Goal: Browse casually: Explore the website without a specific task or goal

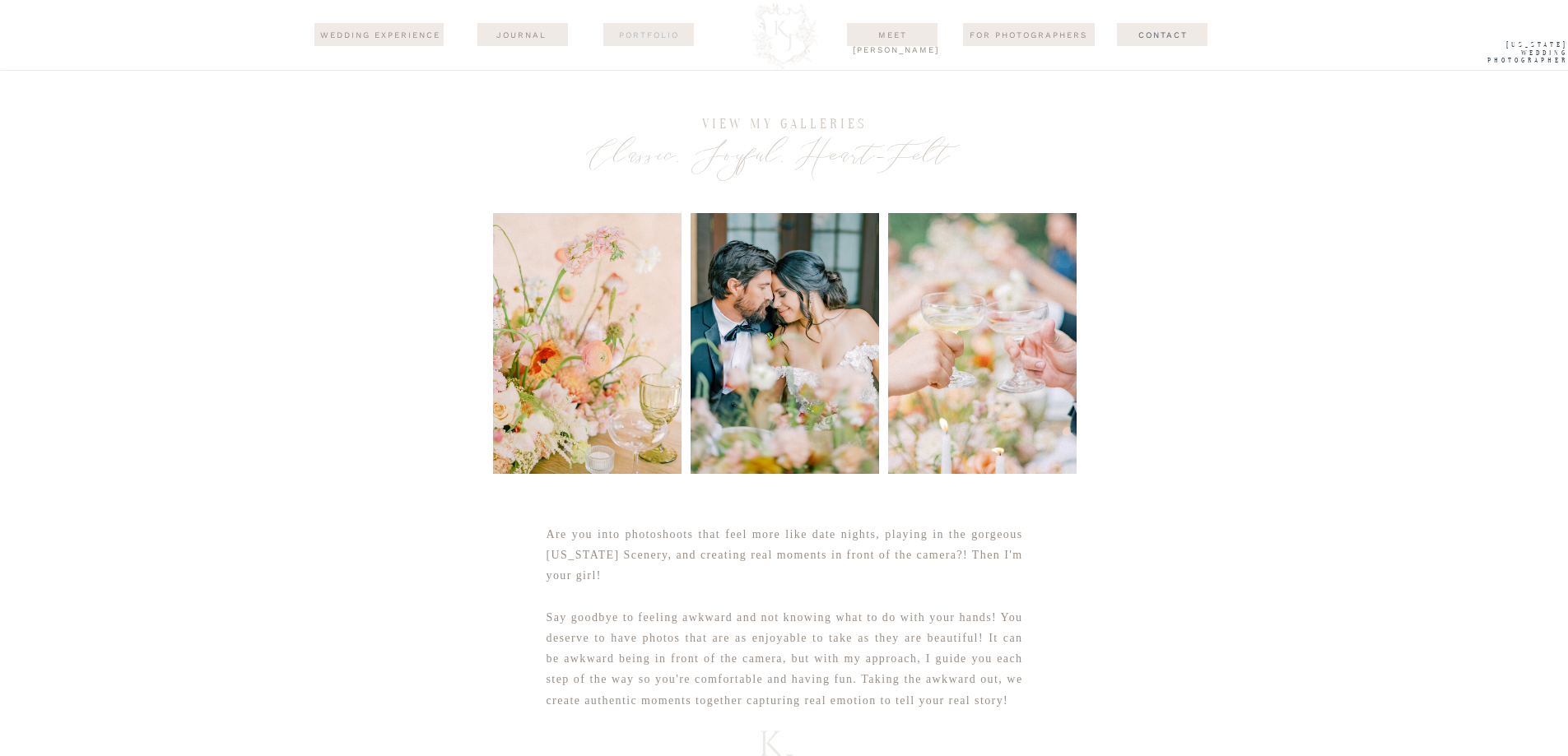
click at [632, 40] on nav "Portfolio" at bounding box center [649, 35] width 80 height 13
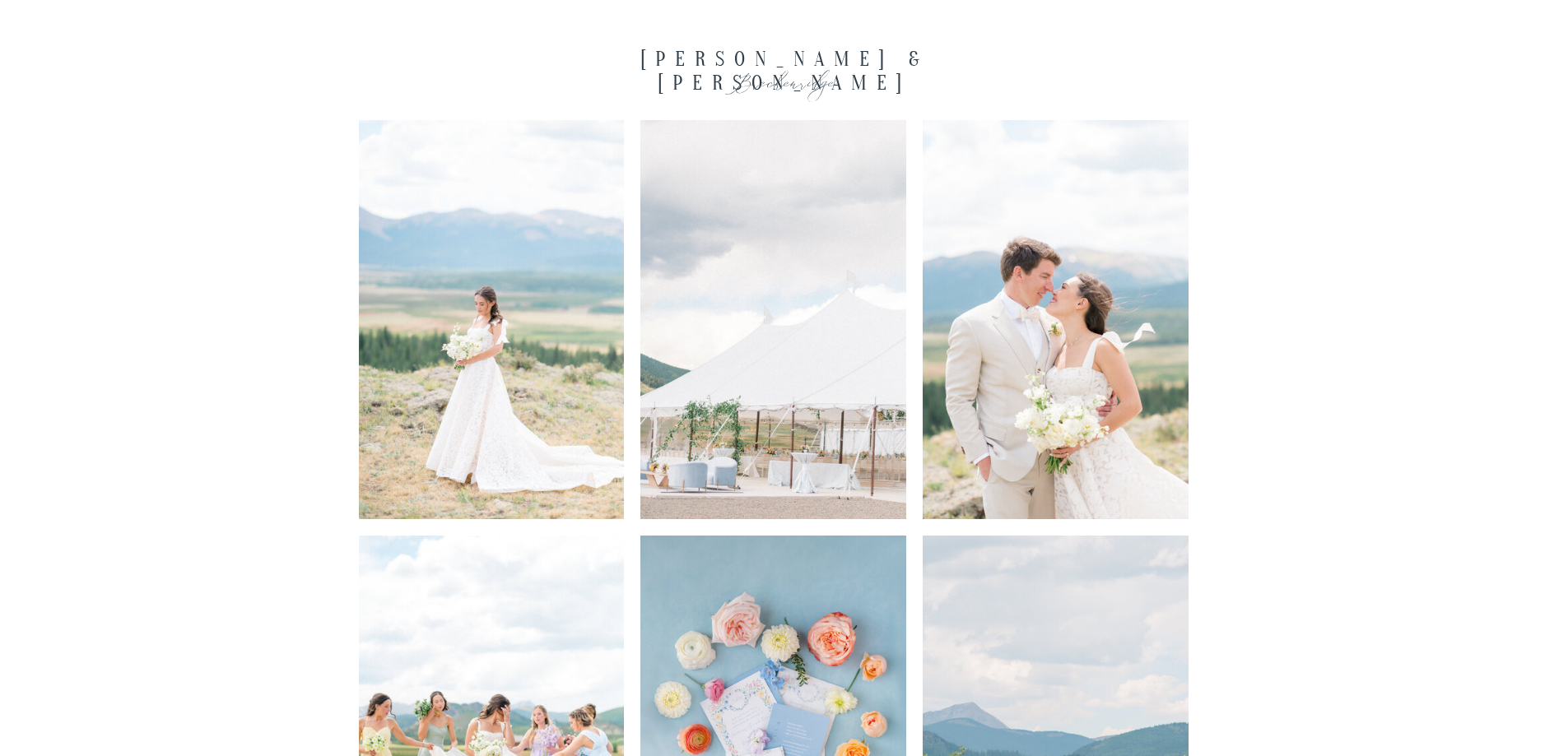
scroll to position [2798, 0]
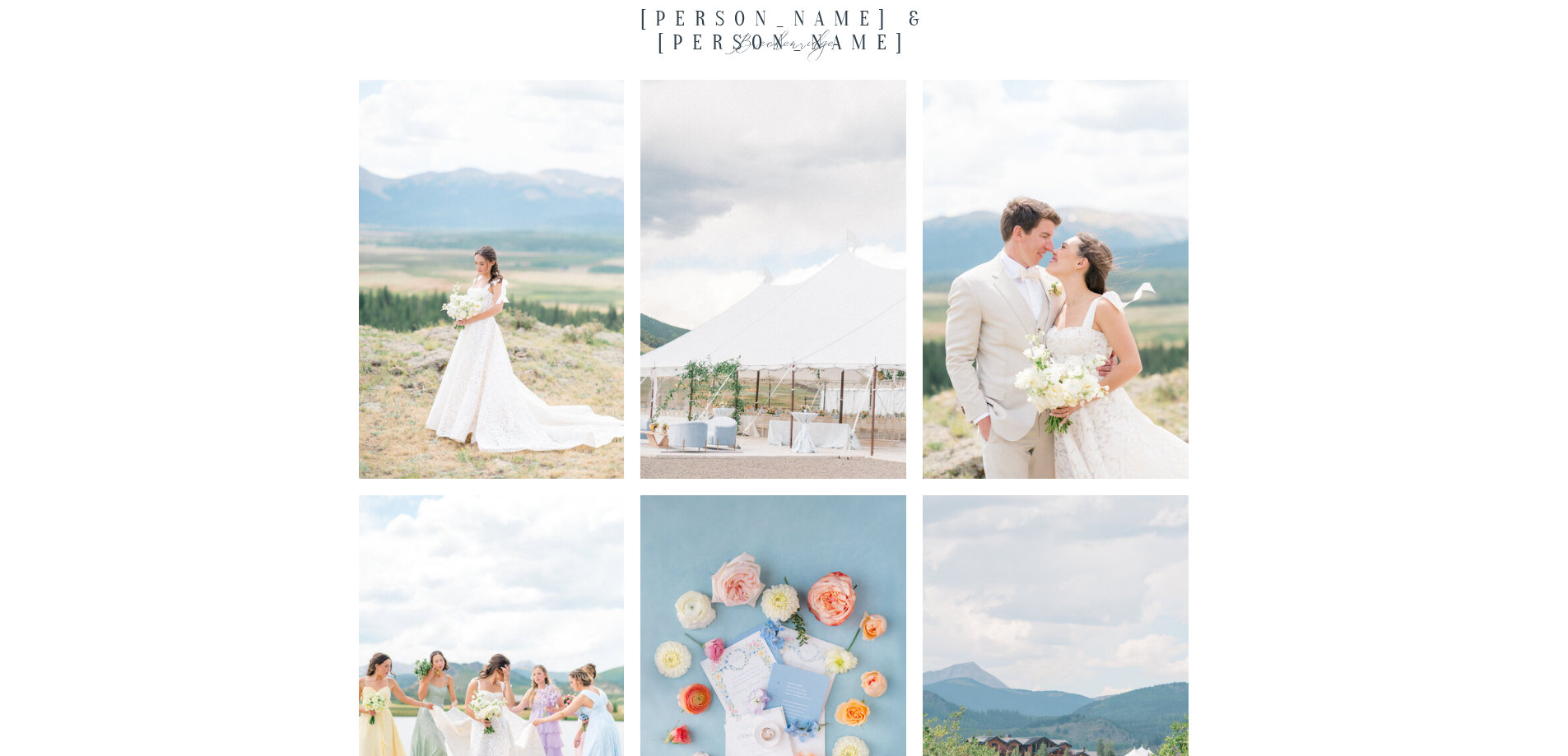
click at [533, 335] on img at bounding box center [492, 279] width 266 height 399
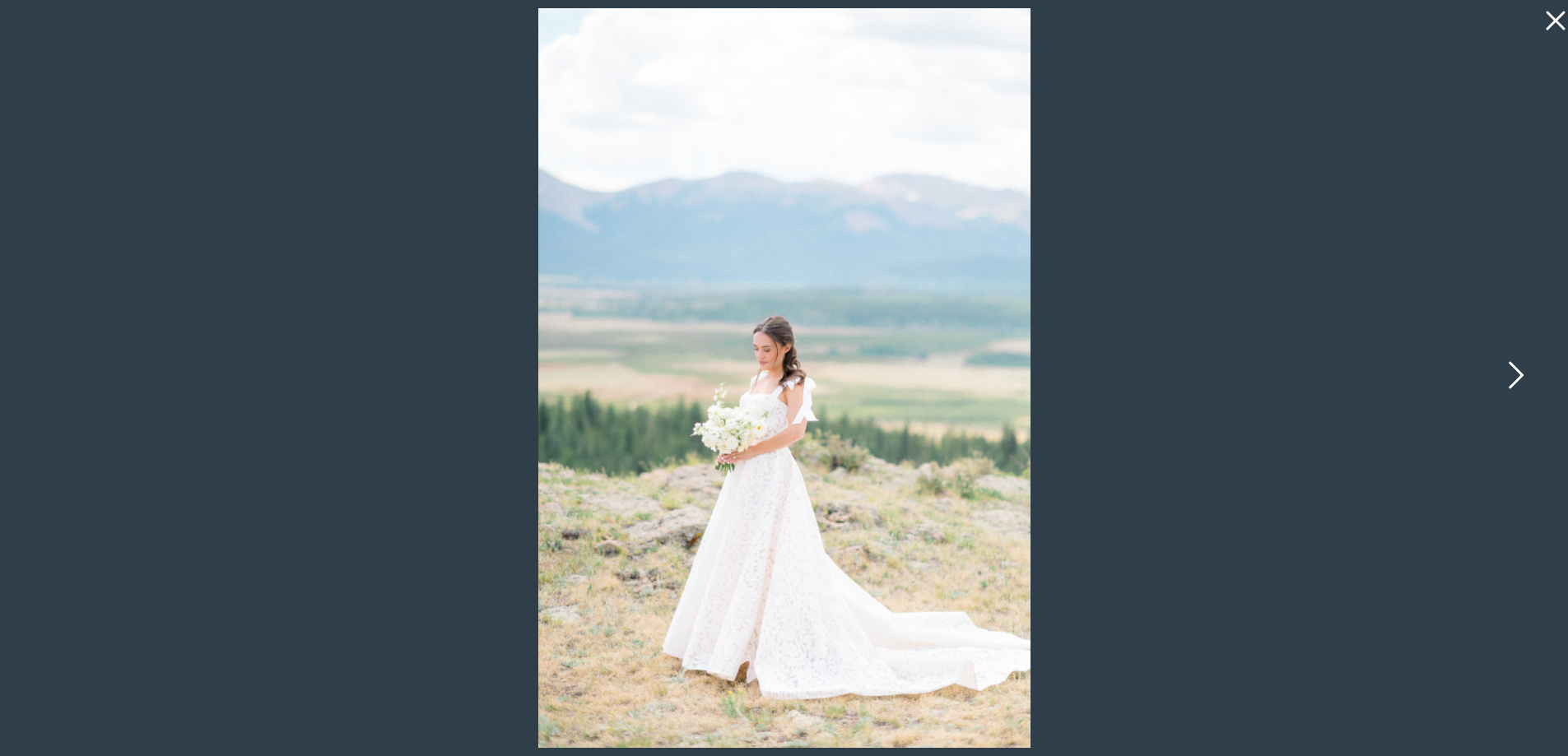
click at [1511, 382] on icon at bounding box center [1514, 379] width 41 height 50
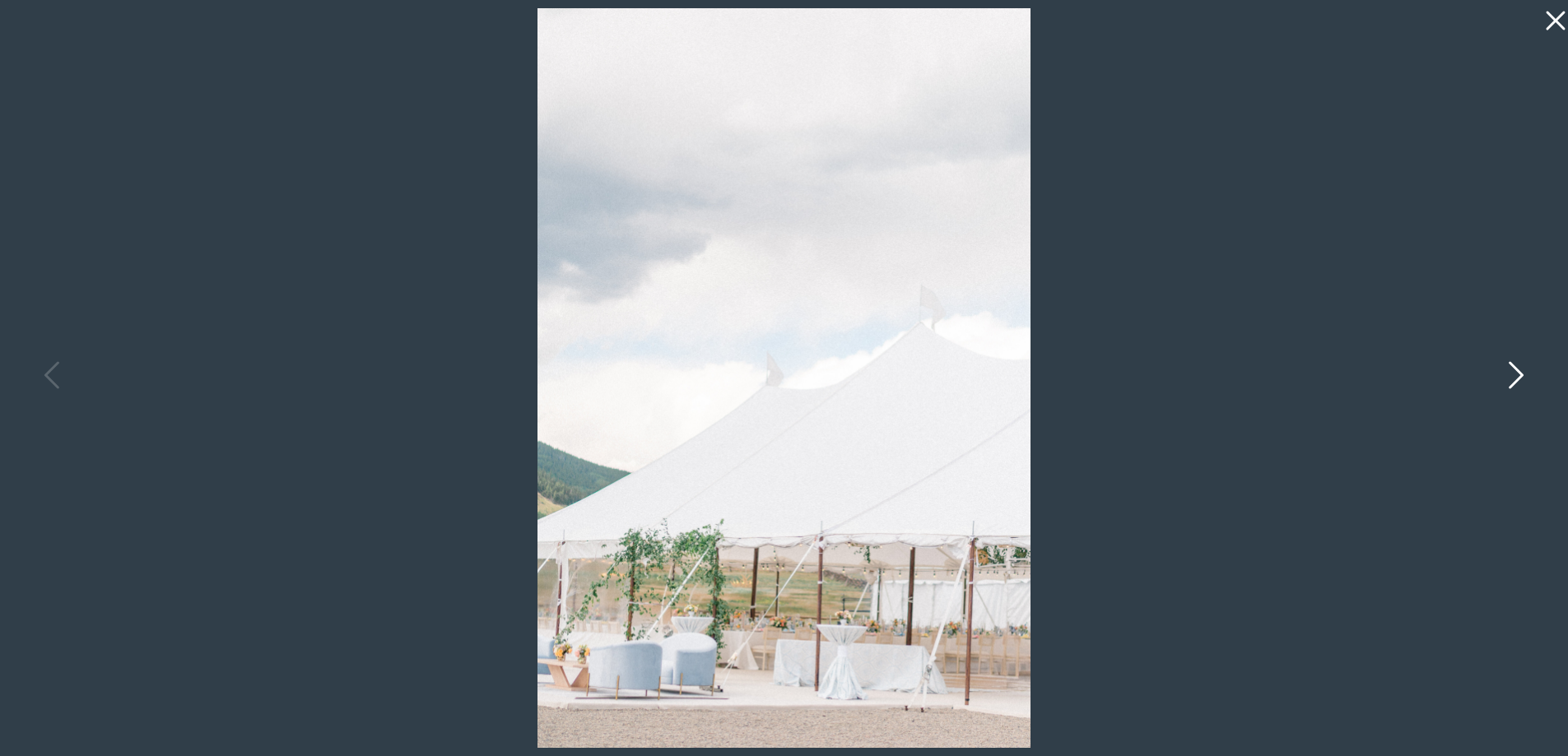
click at [1514, 367] on icon at bounding box center [1516, 374] width 15 height 27
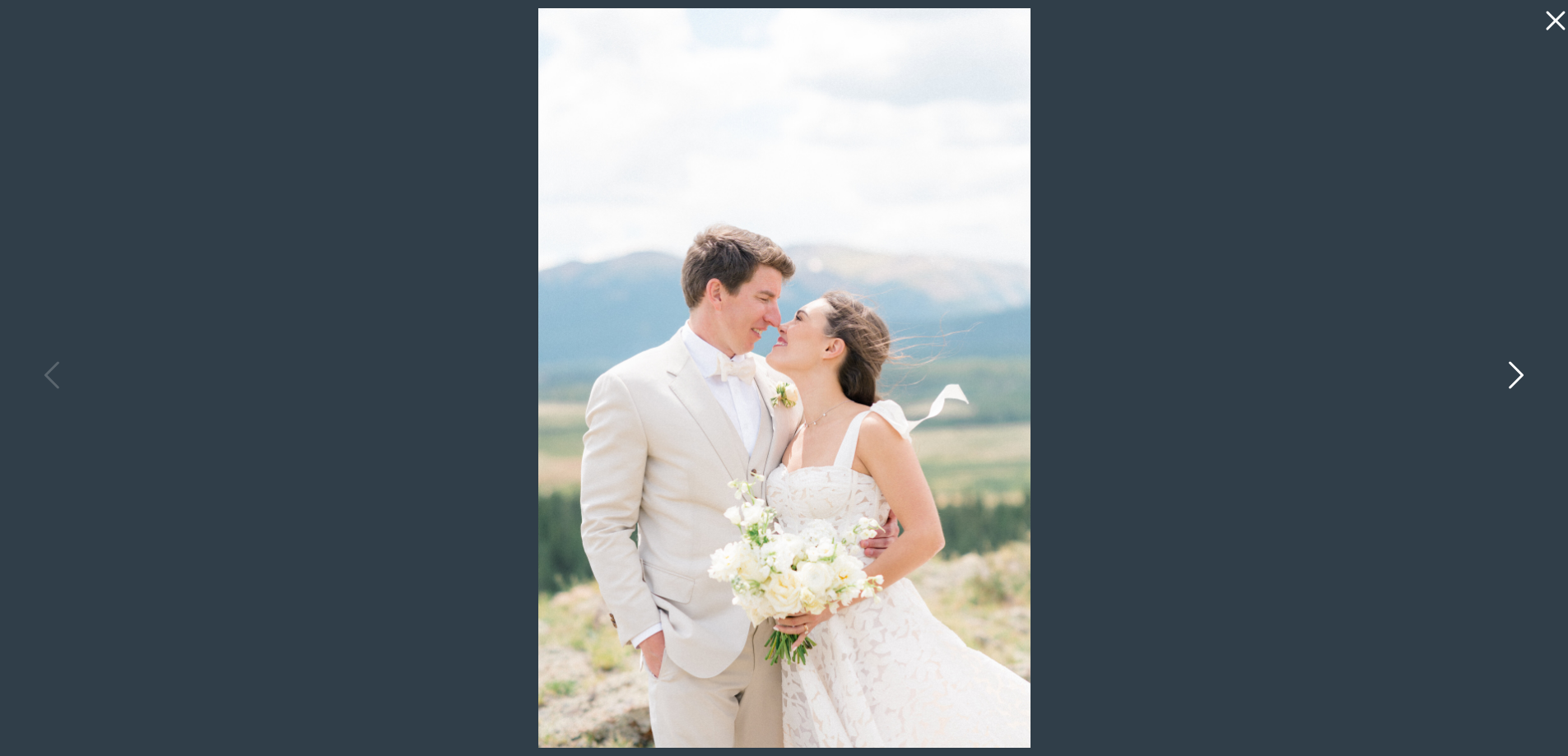
click at [1514, 367] on icon at bounding box center [1516, 374] width 15 height 27
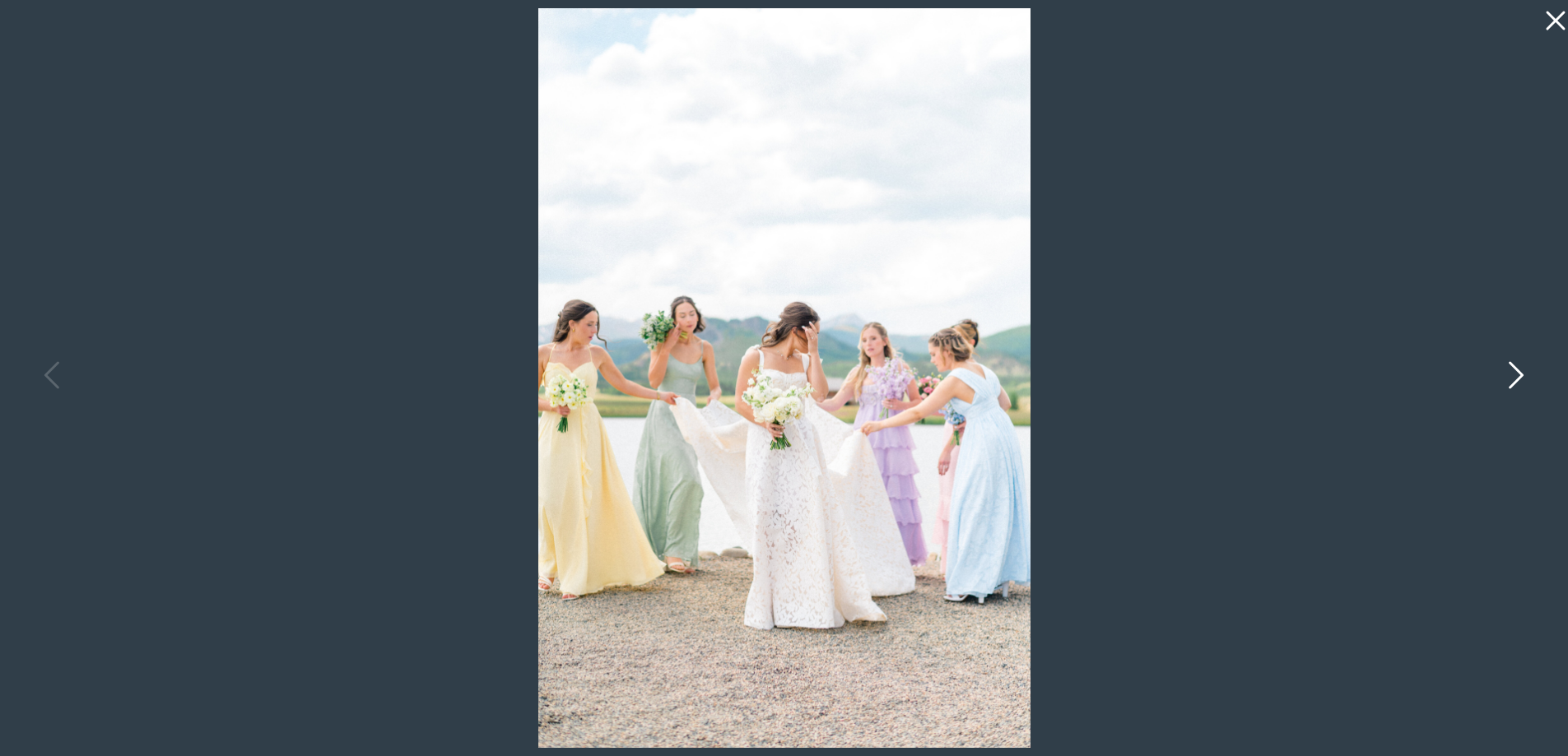
click at [1515, 368] on icon at bounding box center [1516, 374] width 15 height 27
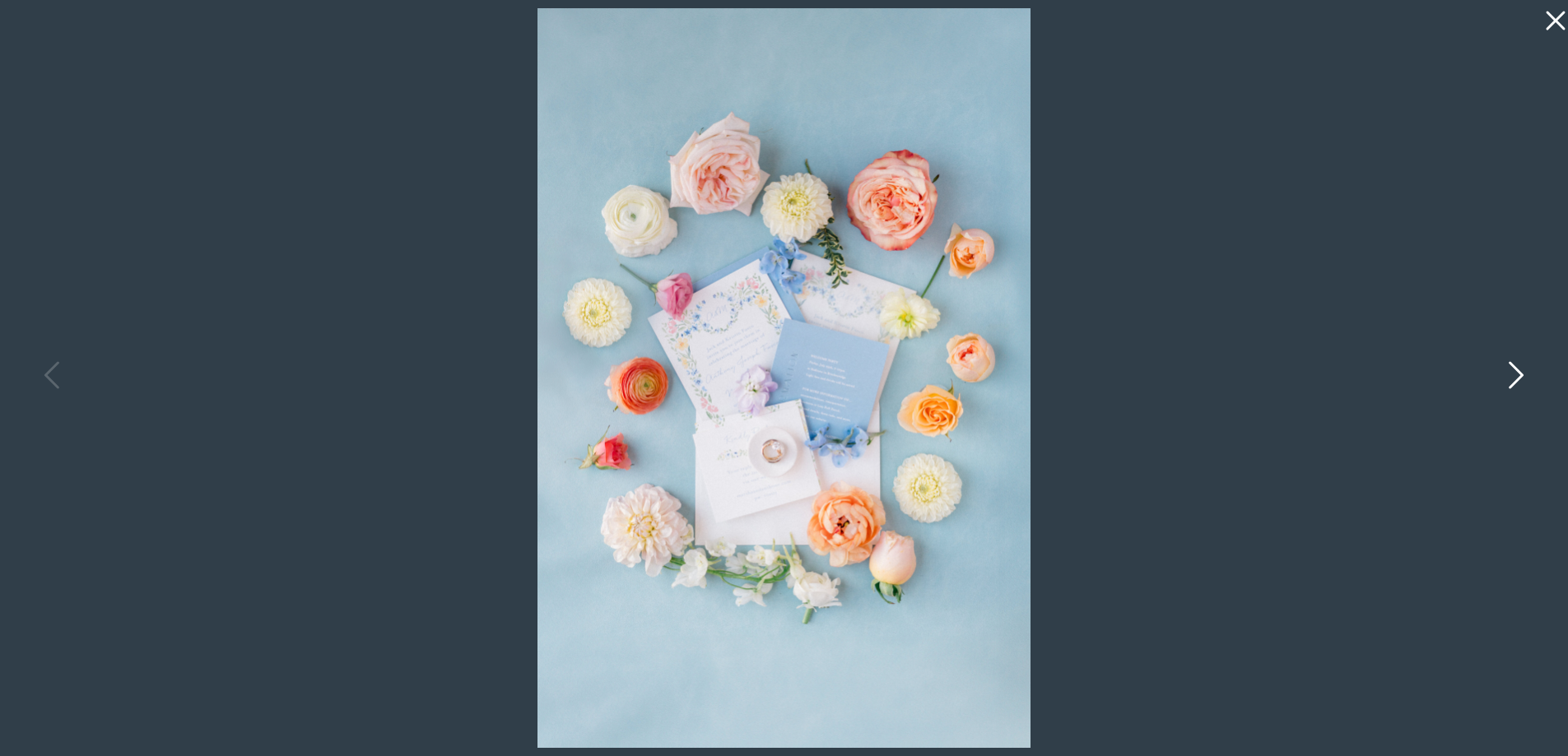
click at [1518, 373] on icon at bounding box center [1516, 374] width 15 height 27
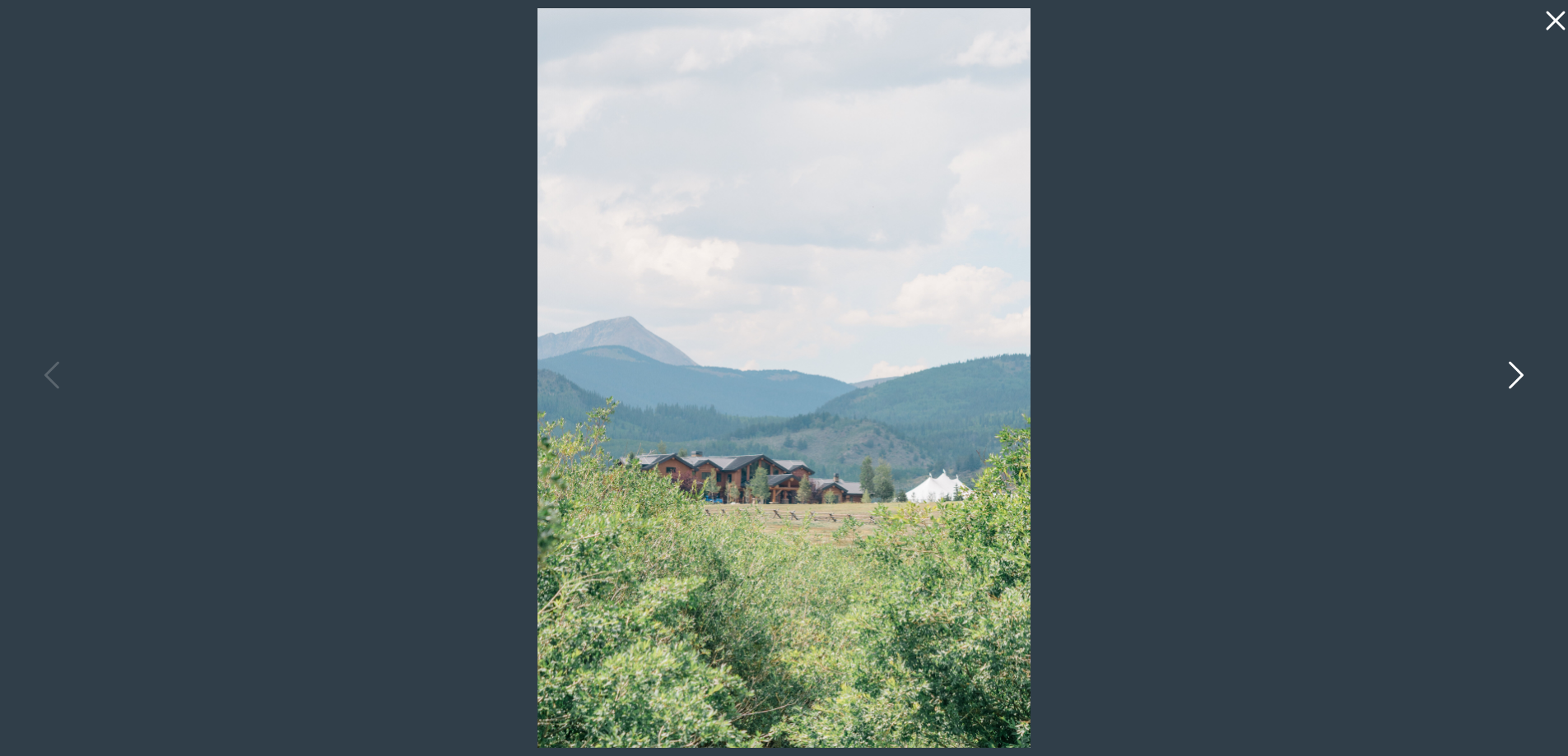
click at [1518, 373] on icon at bounding box center [1516, 374] width 15 height 27
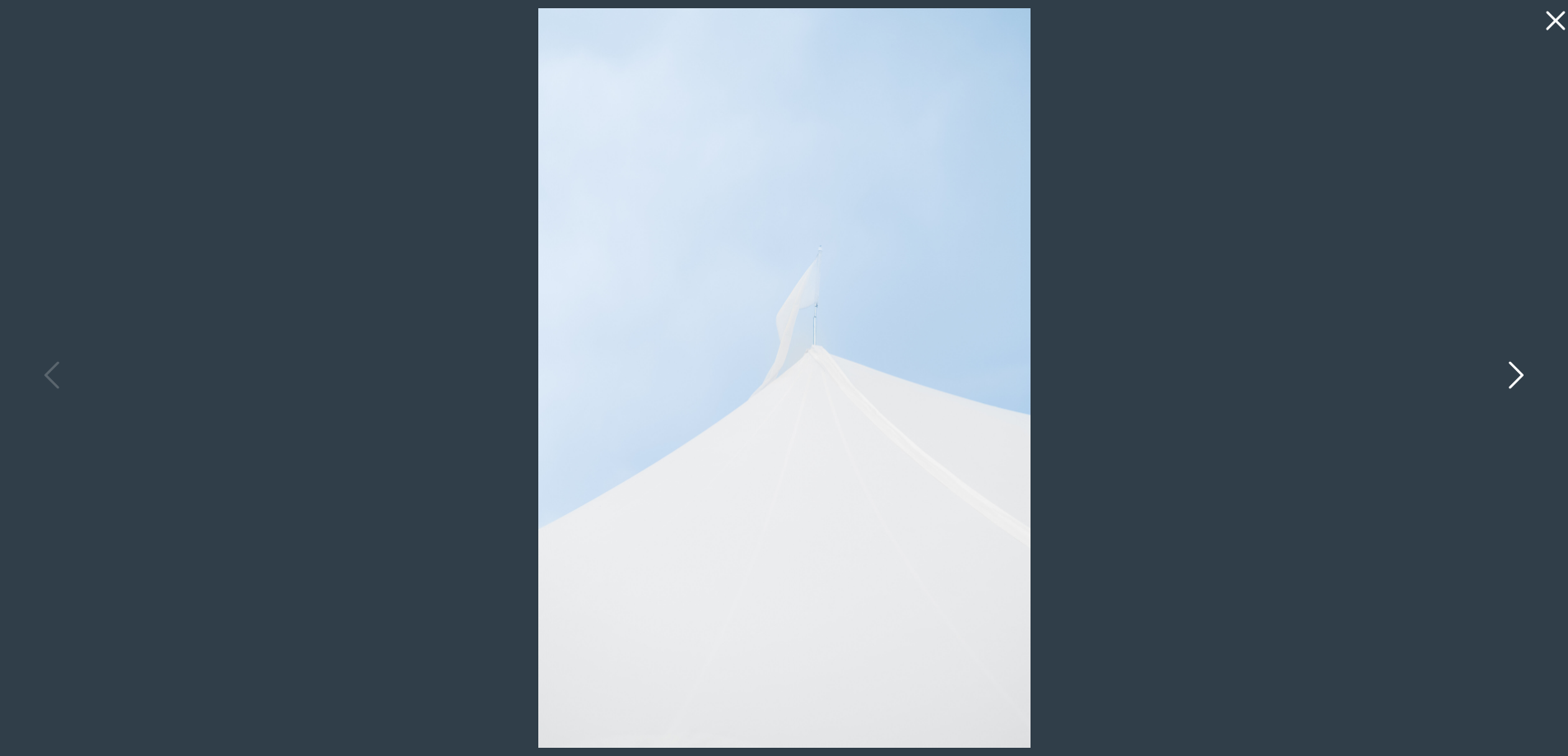
click at [1518, 373] on icon at bounding box center [1516, 374] width 15 height 27
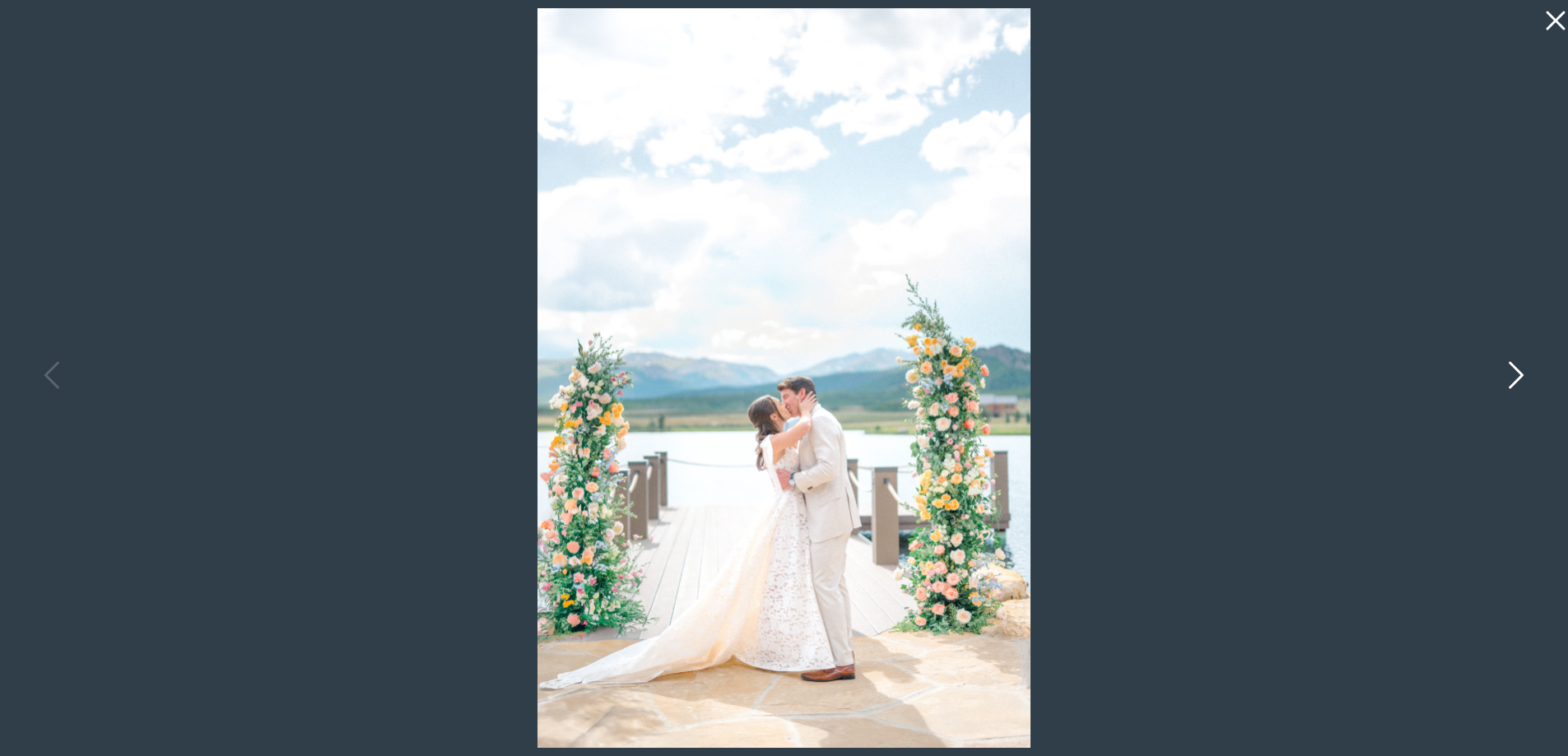
click at [1518, 373] on icon at bounding box center [1516, 374] width 15 height 27
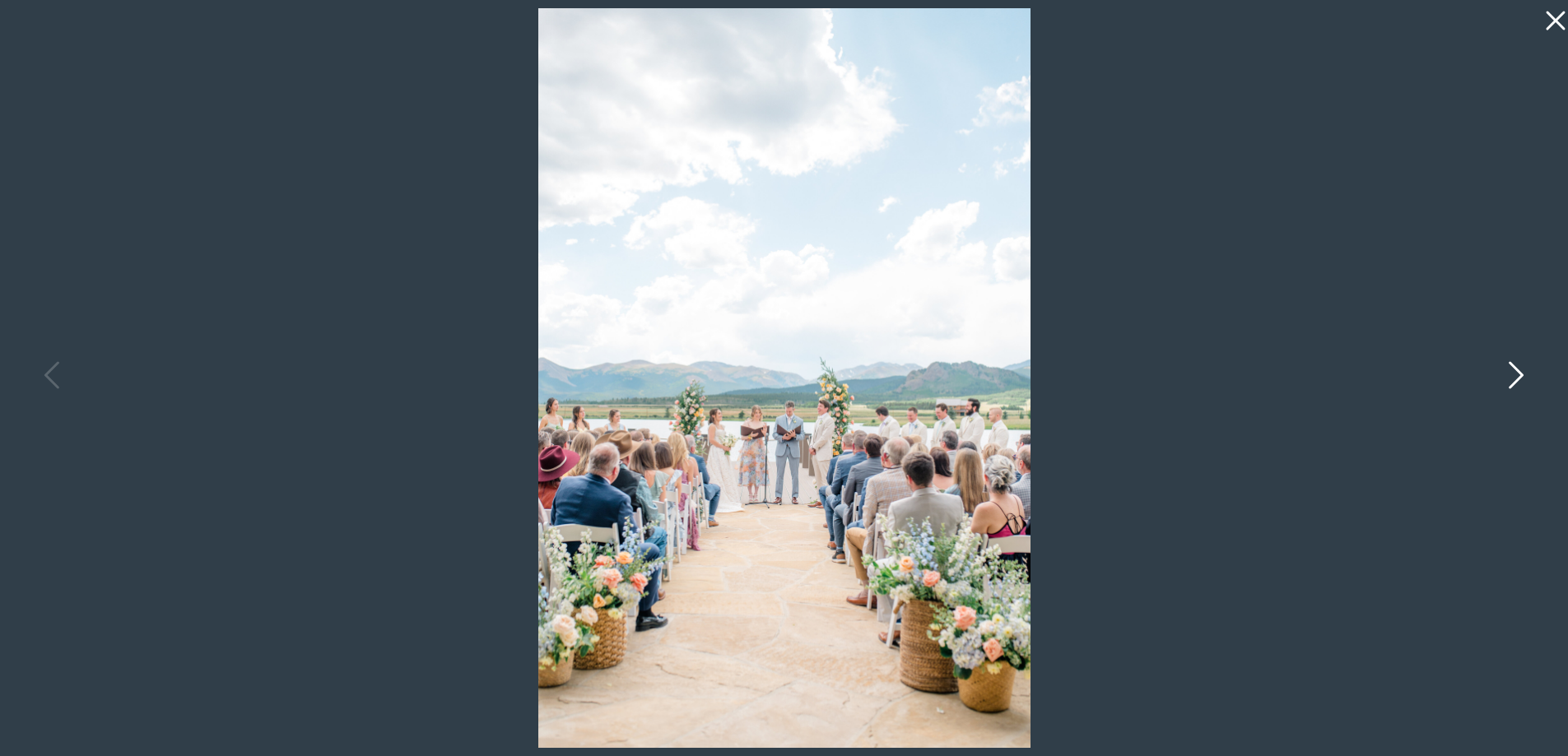
click at [1518, 373] on icon at bounding box center [1516, 374] width 15 height 27
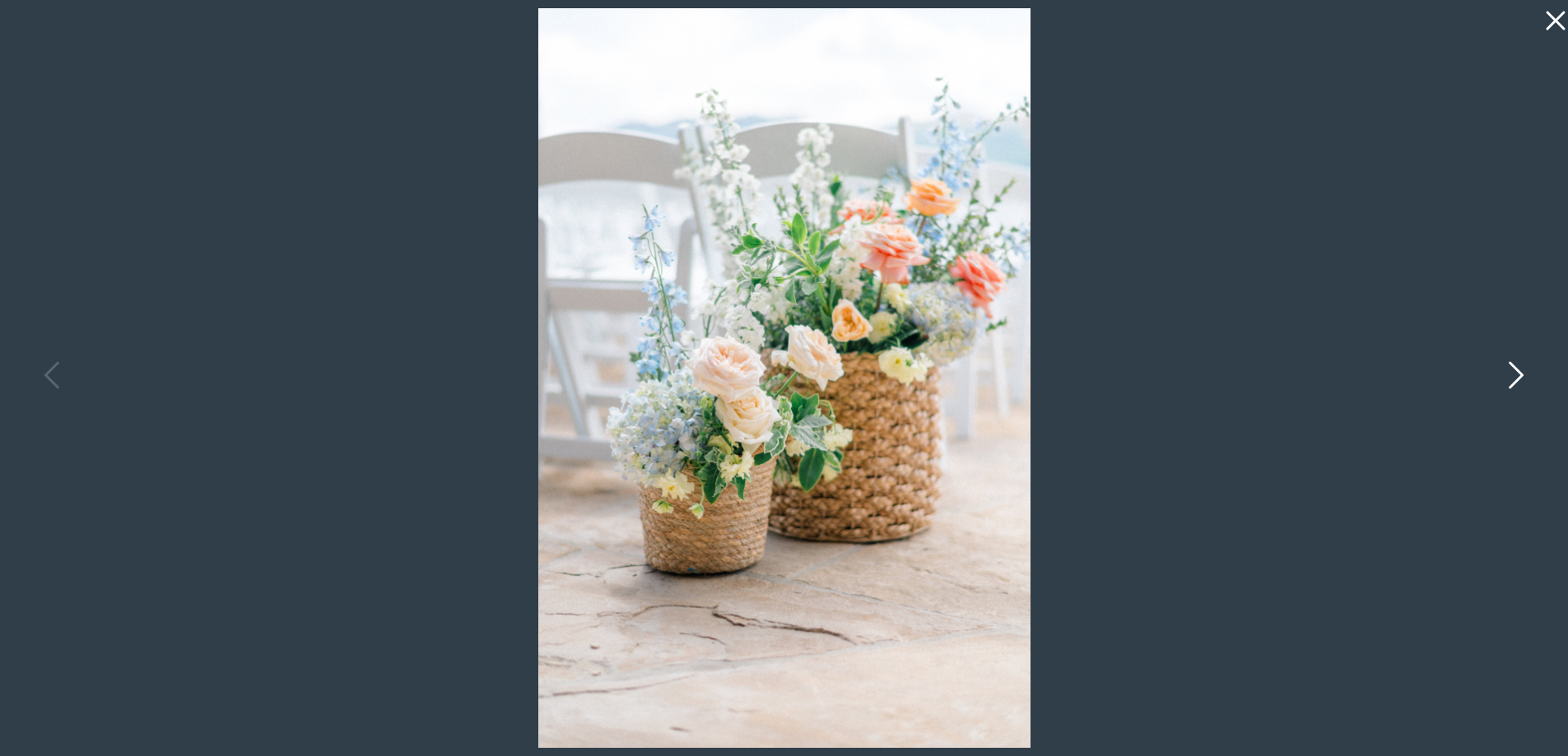
click at [1518, 373] on icon at bounding box center [1516, 374] width 15 height 27
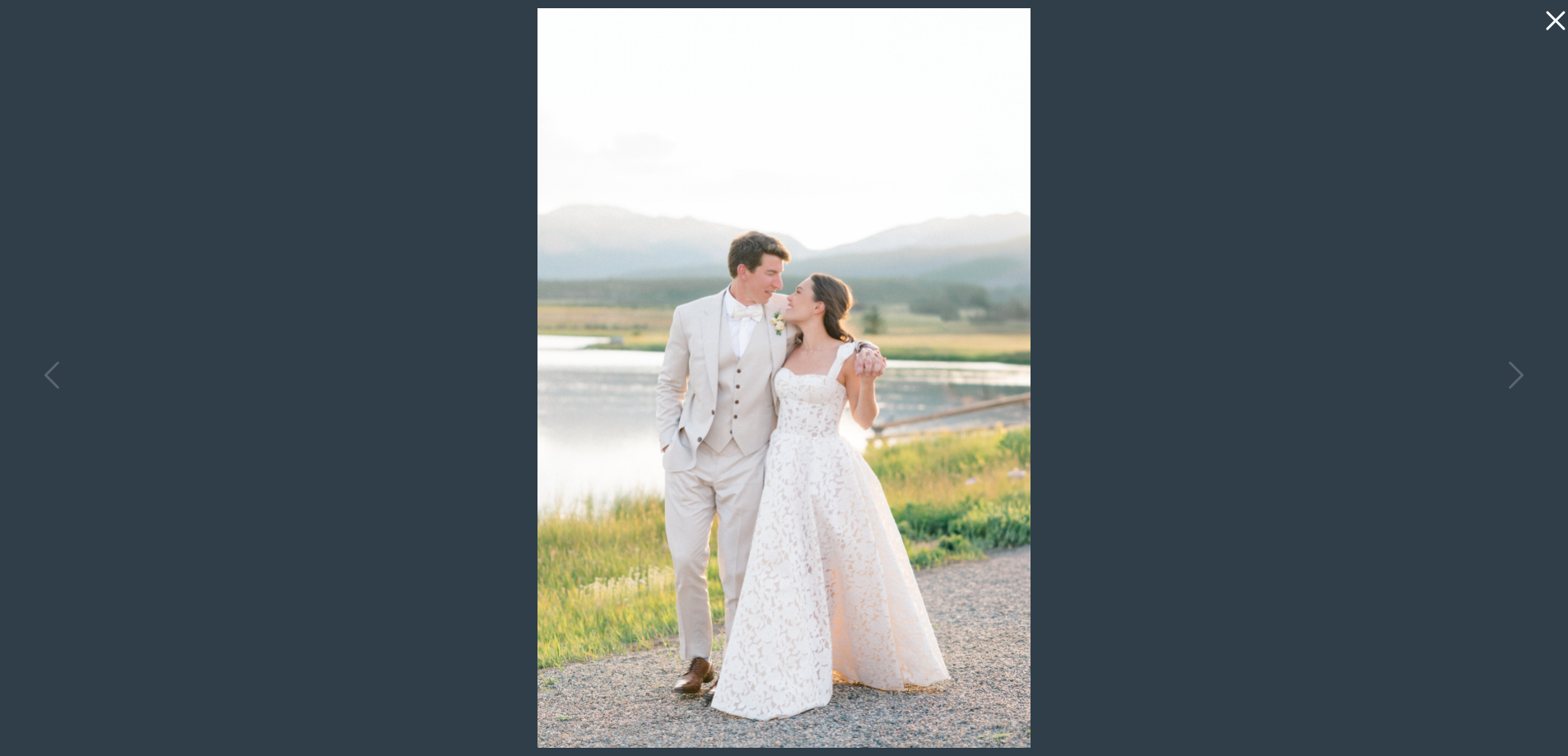
click at [1552, 12] on icon at bounding box center [1551, 17] width 33 height 33
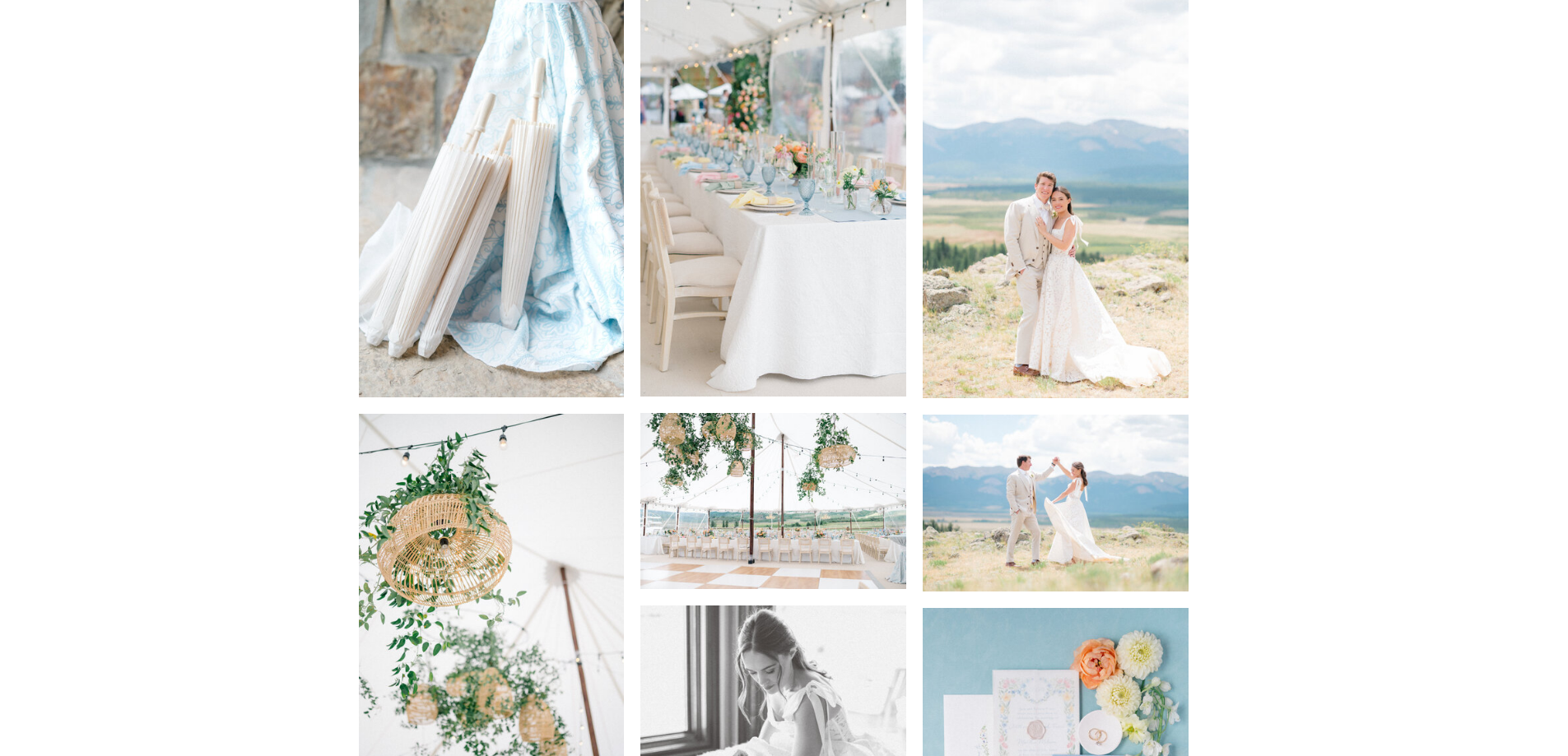
scroll to position [5432, 0]
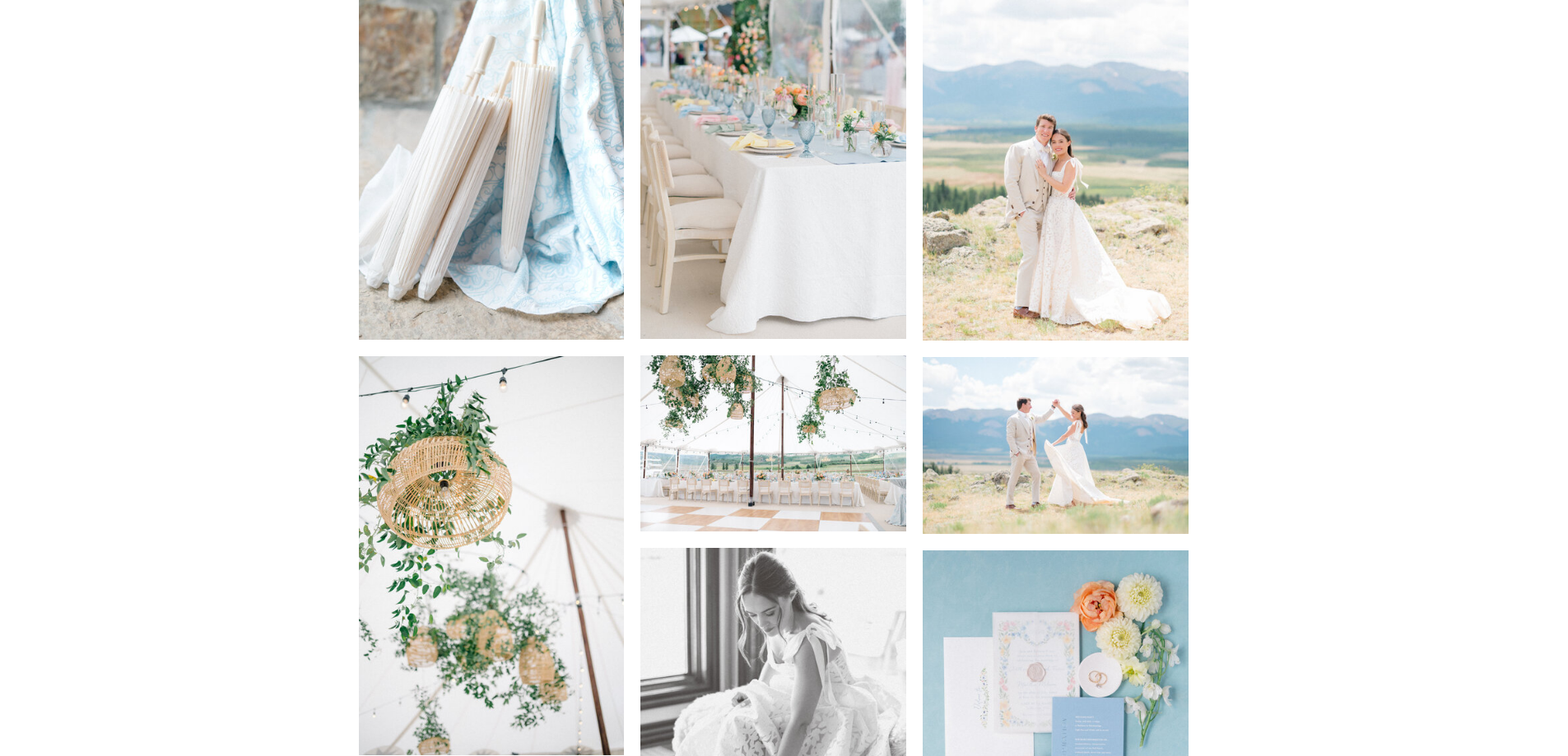
click at [750, 133] on img at bounding box center [773, 138] width 266 height 399
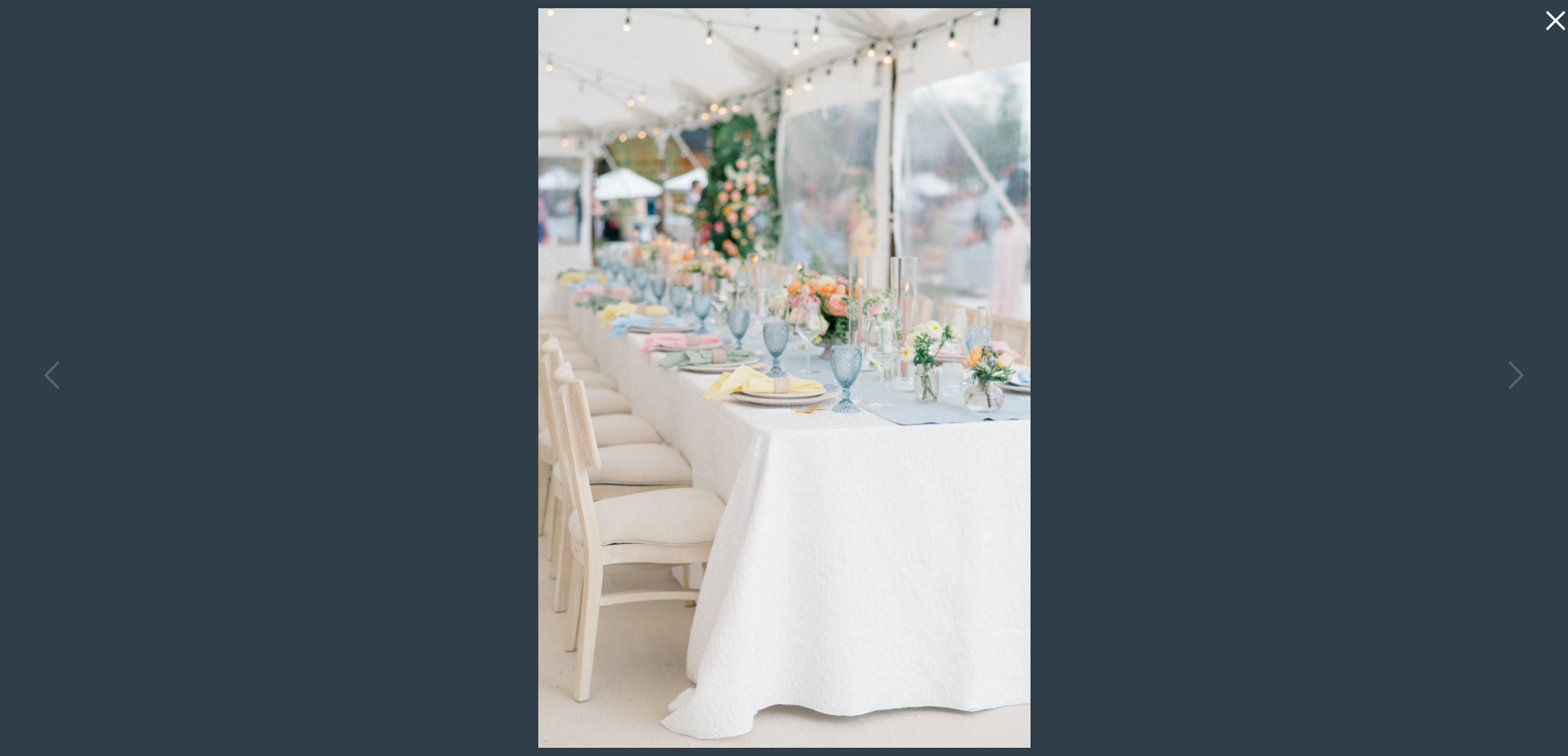
click at [1557, 23] on icon at bounding box center [1555, 21] width 19 height 19
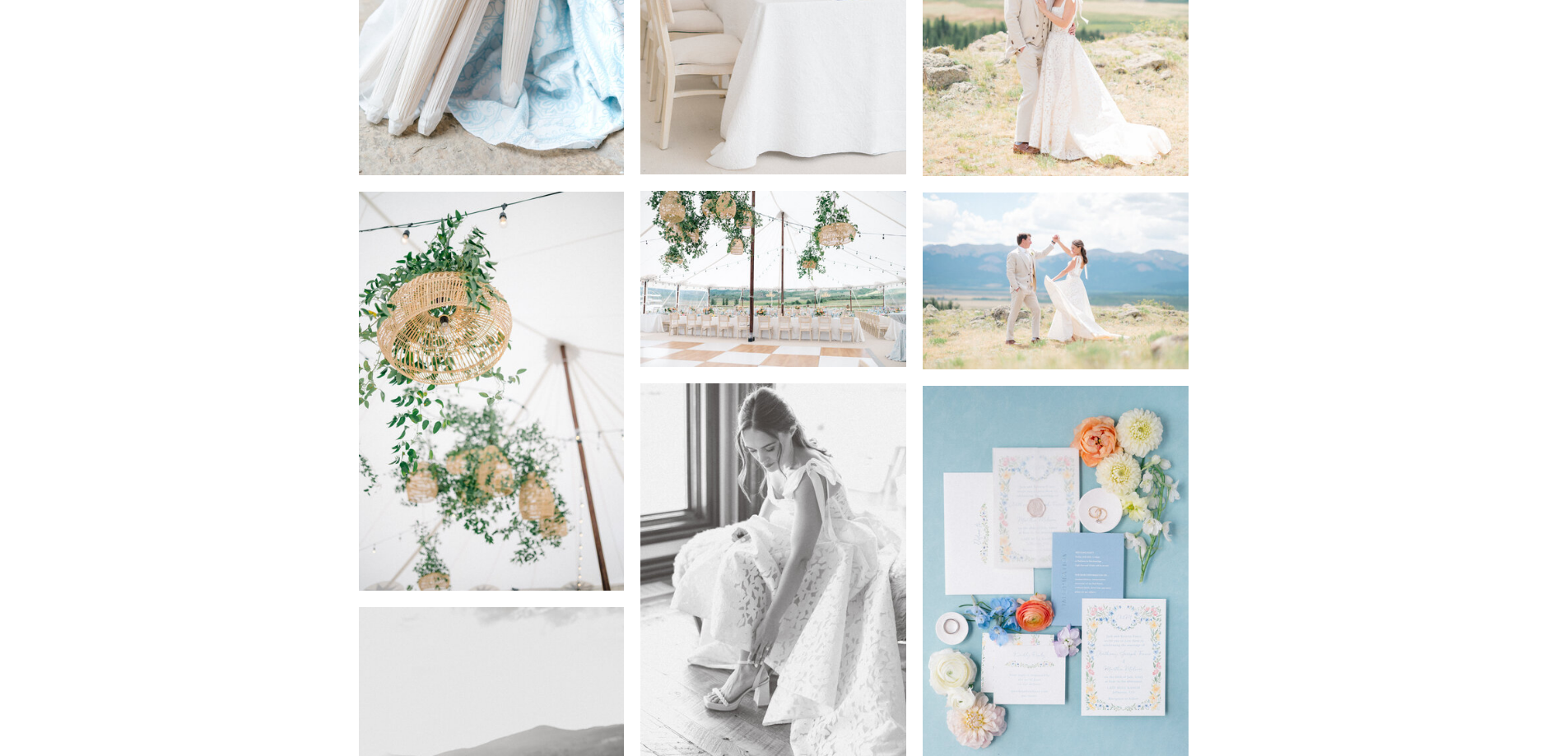
scroll to position [5761, 0]
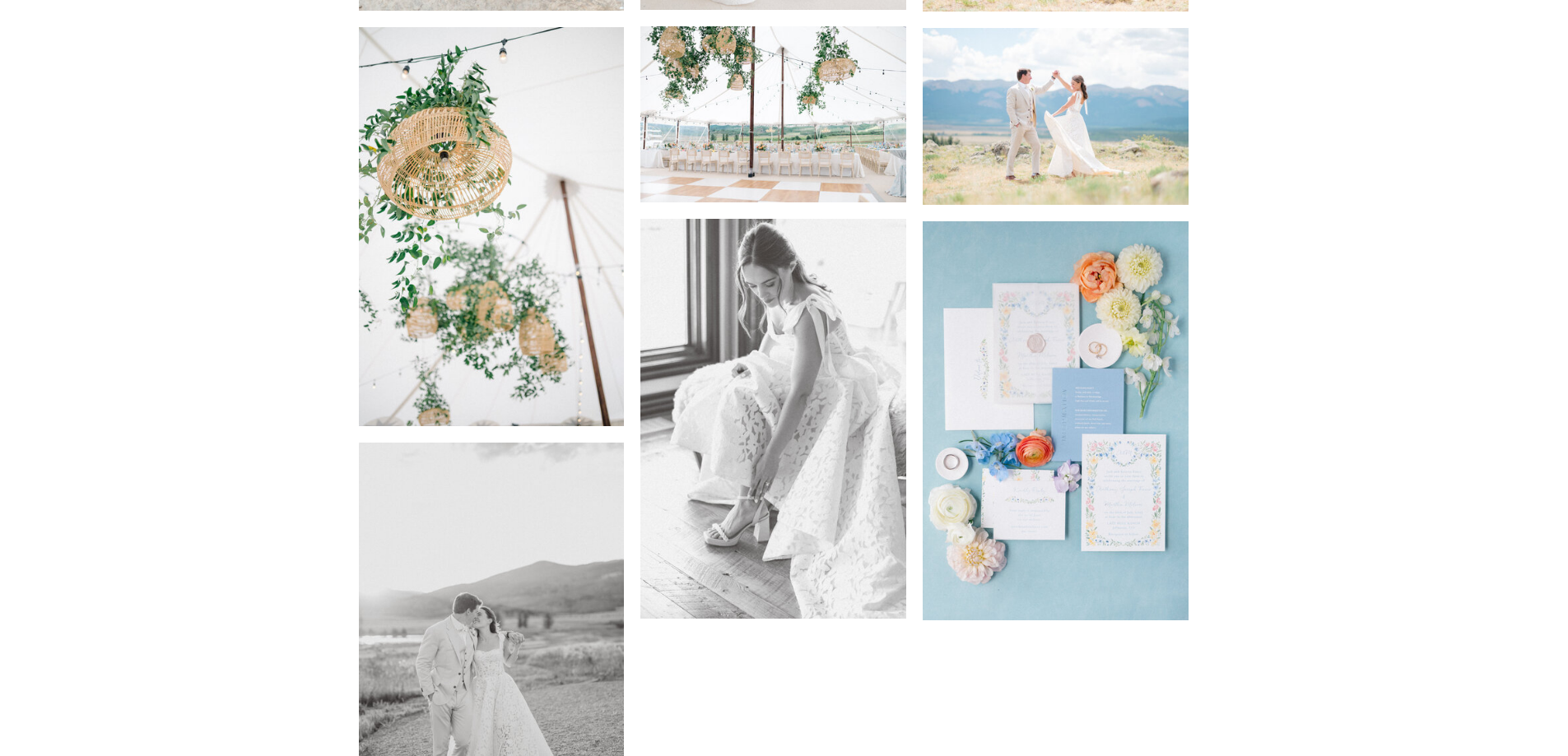
click at [1049, 121] on img at bounding box center [1056, 116] width 266 height 177
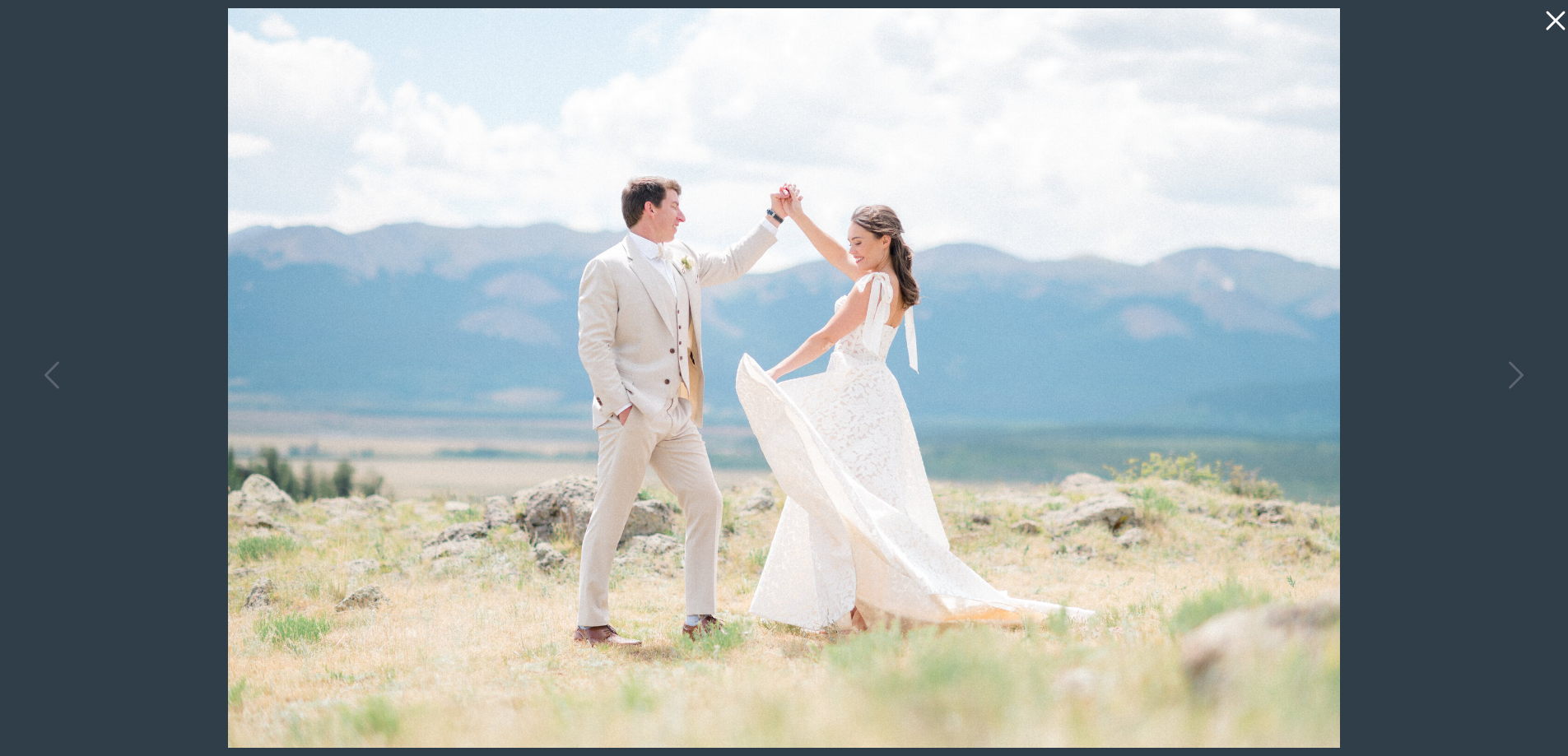
click at [1554, 22] on icon at bounding box center [1555, 21] width 19 height 19
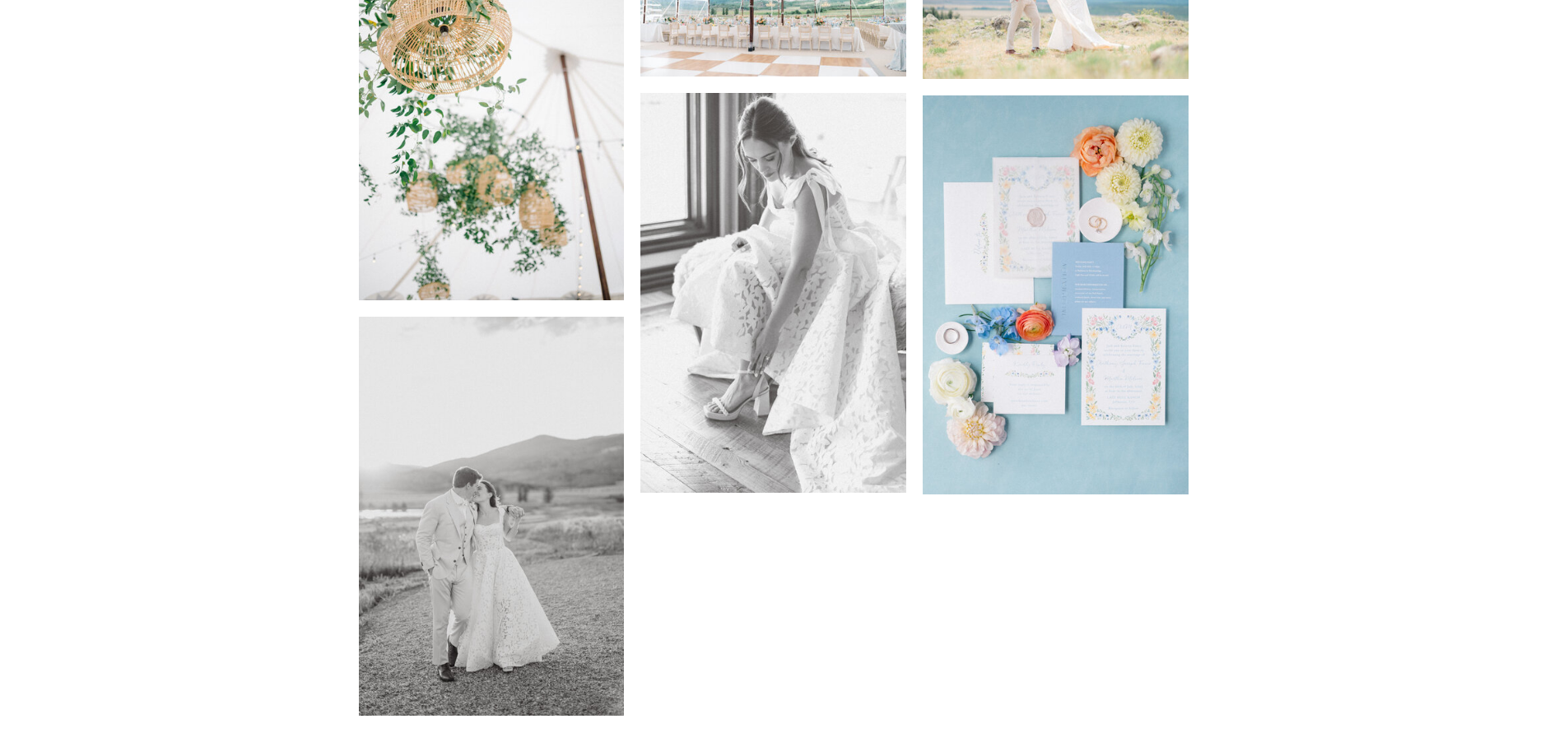
scroll to position [5926, 0]
